Goal: Task Accomplishment & Management: Manage account settings

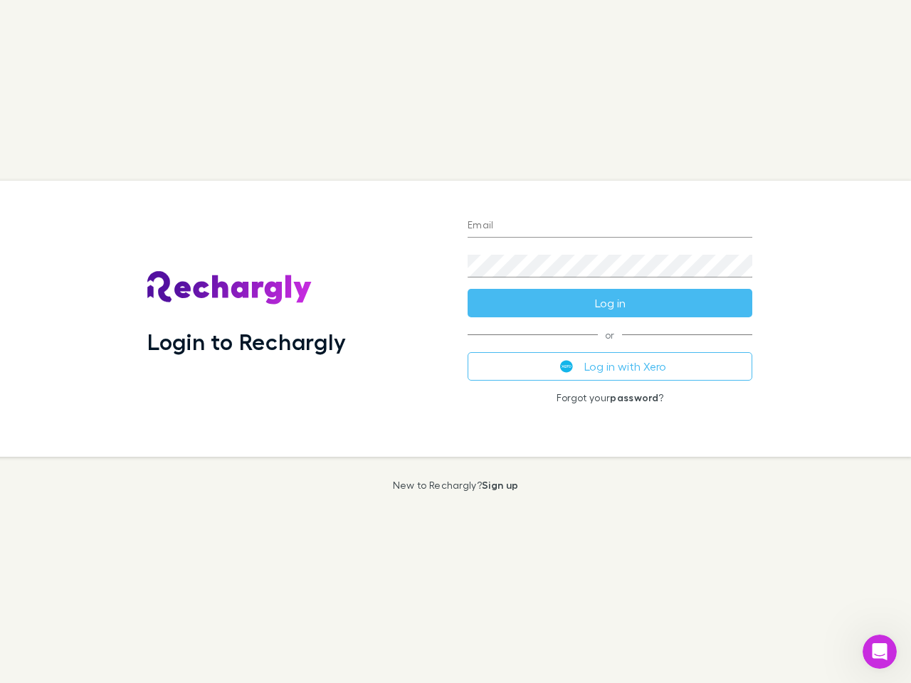
click at [456, 342] on div "Login to Rechargly" at bounding box center [296, 319] width 320 height 276
click at [610, 226] on input "Email" at bounding box center [610, 226] width 285 height 23
click at [610, 303] on form "Email Password Log in" at bounding box center [610, 261] width 285 height 114
click at [610, 367] on div "Email Password Log in or Log in with Xero Forgot your password ?" at bounding box center [610, 319] width 308 height 276
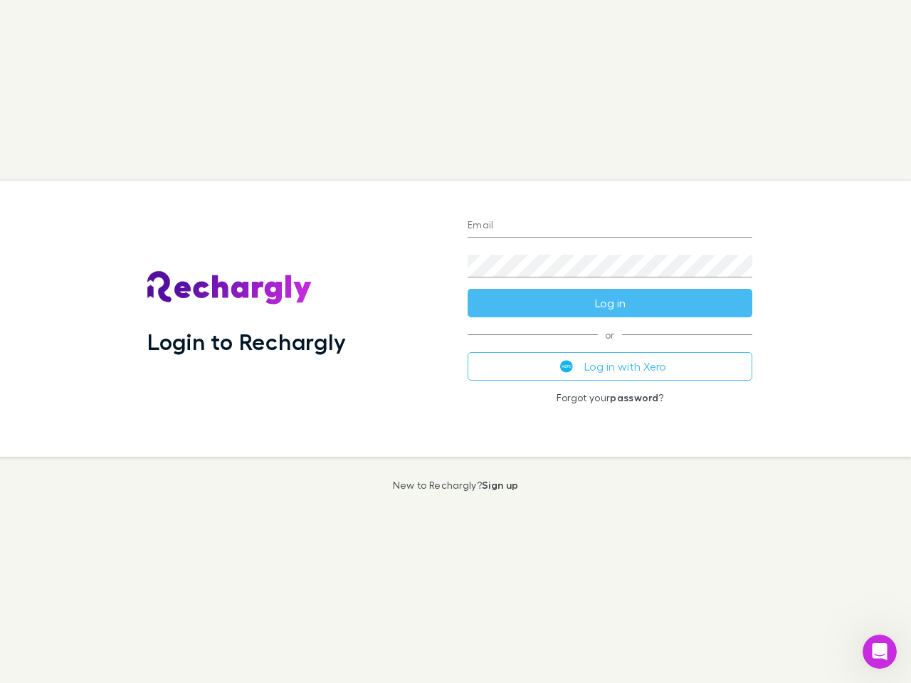
click at [880, 652] on icon "Open Intercom Messenger" at bounding box center [879, 652] width 23 height 23
